Goal: Navigation & Orientation: Go to known website

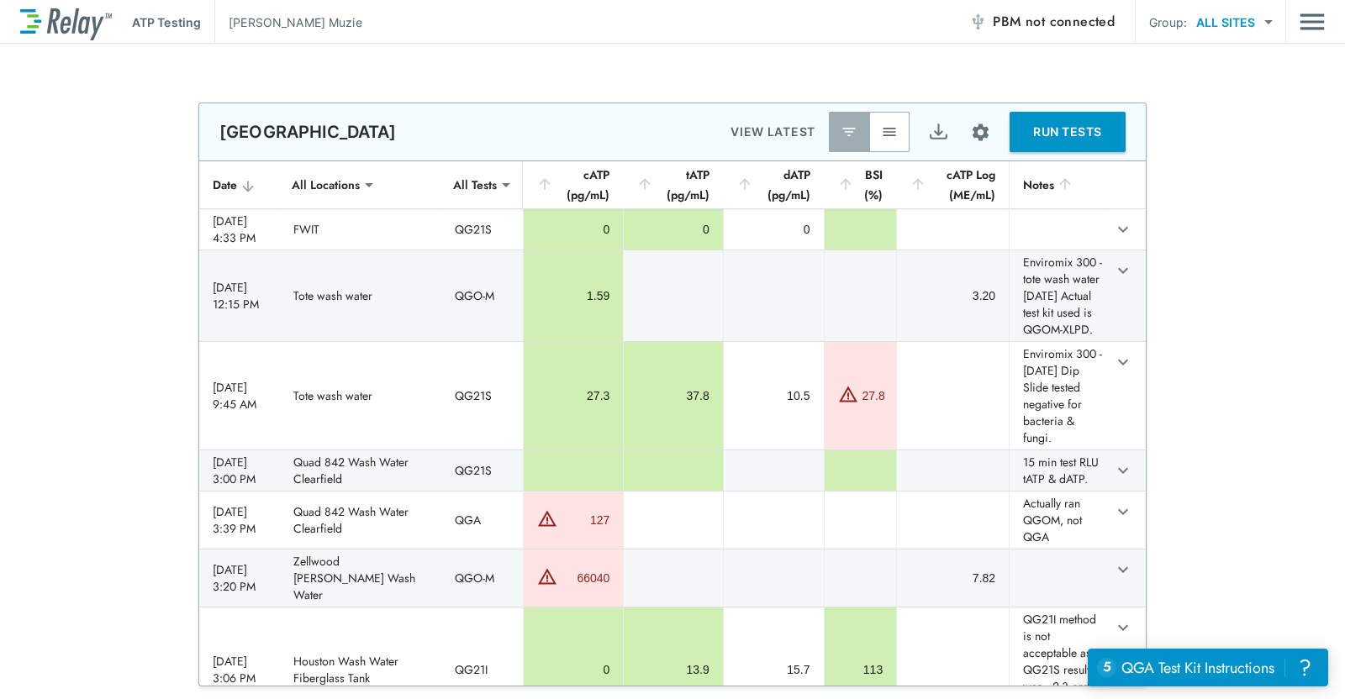
click at [888, 142] on button "button" at bounding box center [889, 132] width 40 height 40
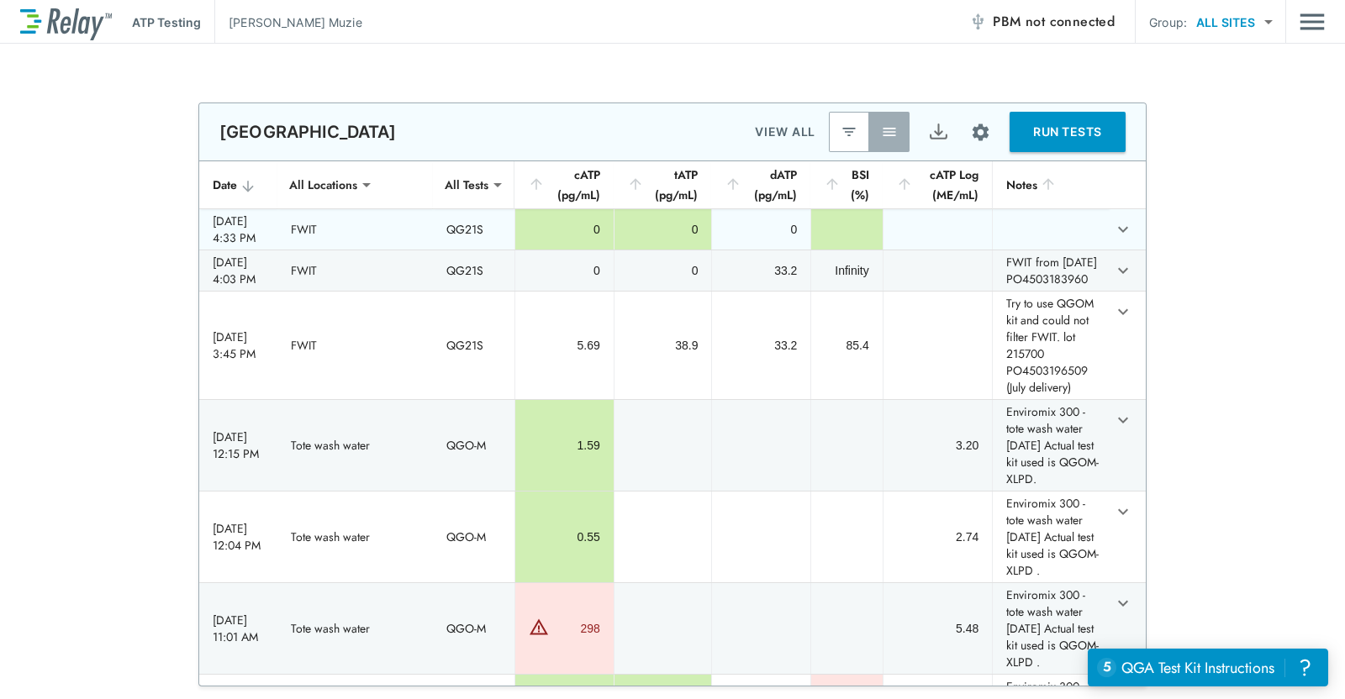
click at [1113, 237] on icon "expand row" at bounding box center [1123, 229] width 20 height 20
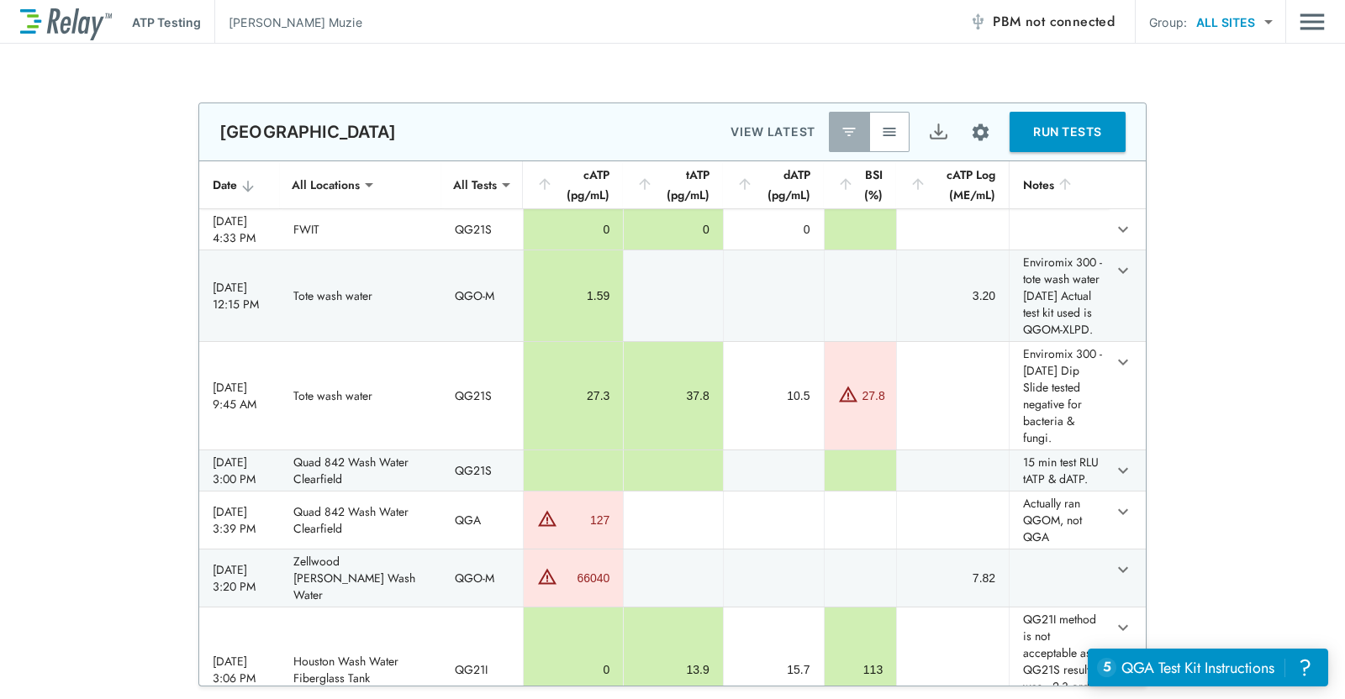
click at [890, 124] on button "button" at bounding box center [889, 132] width 40 height 40
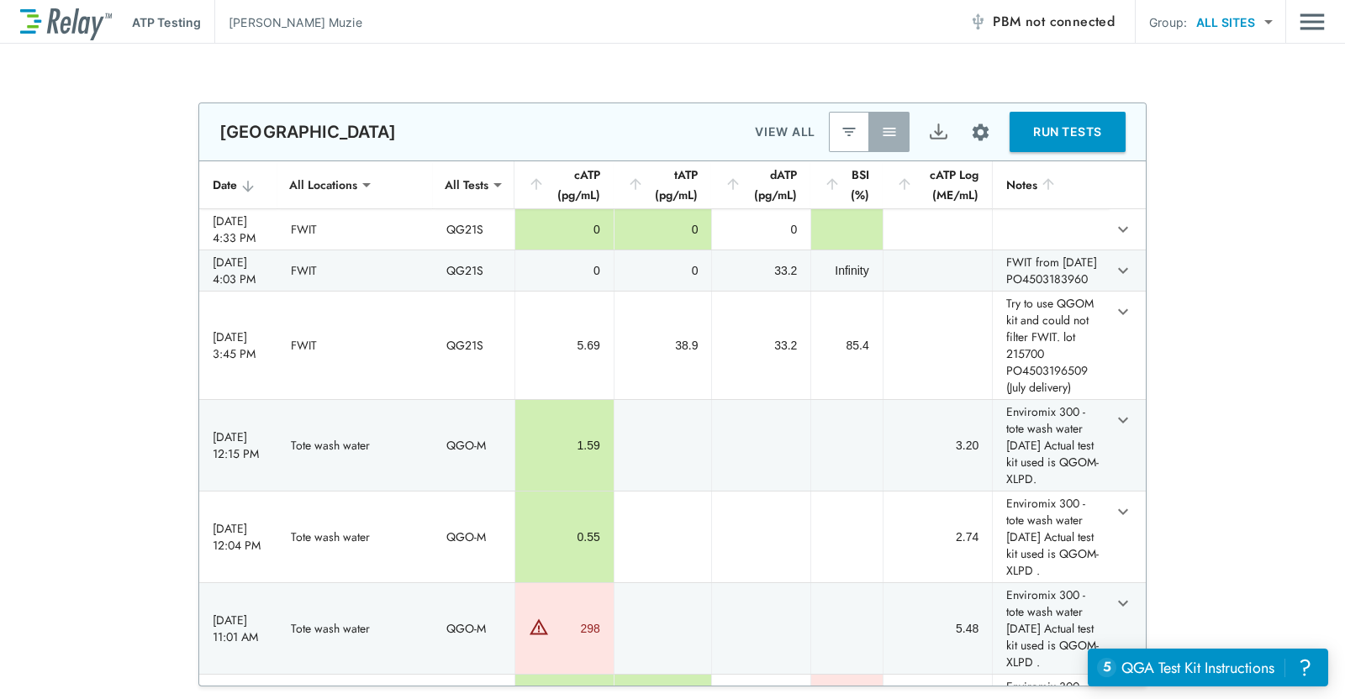
click at [881, 139] on img "button" at bounding box center [889, 132] width 17 height 17
